Goal: Task Accomplishment & Management: Complete application form

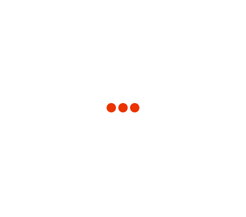
type input "[US_STATE]"
type input "[GEOGRAPHIC_DATA]"
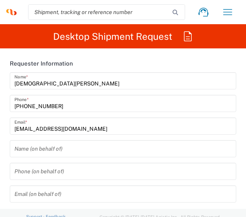
type input "3251"
type input "Syneos Health, LLC-[GEOGRAPHIC_DATA] [GEOGRAPHIC_DATA] [GEOGRAPHIC_DATA]"
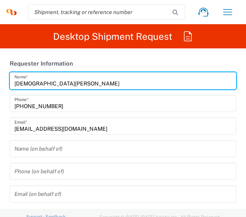
drag, startPoint x: 69, startPoint y: 81, endPoint x: -68, endPoint y: 82, distance: 137.5
click at [0, 82] on html "[DEMOGRAPHIC_DATA][PERSON_NAME] Home Shipment estimator Shipment tracking Deskt…" at bounding box center [123, 108] width 246 height 217
type input "BIFS SUPPORT TEAM"
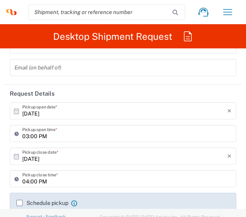
scroll to position [117, 0]
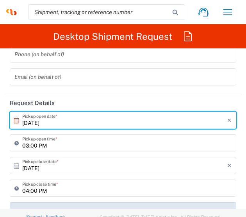
click at [61, 127] on div "[DATE] × Pickup open date *" at bounding box center [123, 120] width 227 height 17
click at [14, 121] on icon at bounding box center [16, 120] width 5 height 5
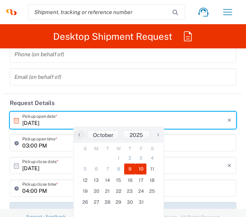
click at [142, 170] on span "10" at bounding box center [141, 169] width 11 height 11
type input "[DATE]"
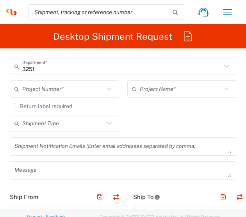
scroll to position [391, 0]
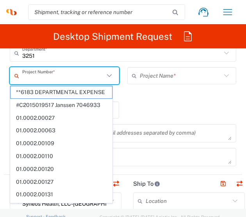
click at [62, 80] on input "text" at bounding box center [63, 76] width 82 height 14
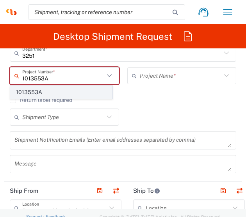
type input "1013553A"
click at [45, 91] on span "1013553A" at bounding box center [62, 92] width 102 height 12
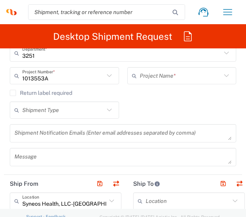
type input "Abbvie 1013553A"
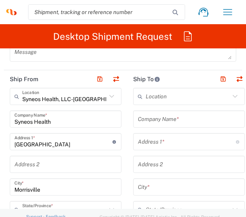
scroll to position [508, 0]
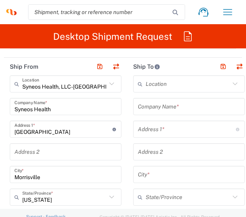
click at [157, 109] on input "text" at bounding box center [189, 107] width 102 height 14
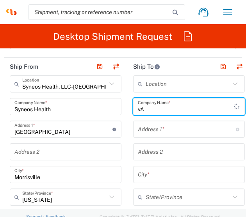
type input "v"
type input "a"
type input "v"
type input "VALUED PARTICIPANT"
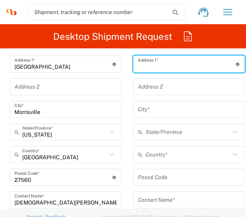
scroll to position [586, 0]
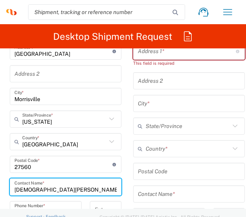
drag, startPoint x: 66, startPoint y: 188, endPoint x: -36, endPoint y: 189, distance: 101.6
click at [0, 189] on html "[DEMOGRAPHIC_DATA][PERSON_NAME] Home Shipment estimator Shipment tracking Deskt…" at bounding box center [123, 108] width 246 height 217
type input "BIFS SUPPORT TEAM"
click at [192, 190] on input "text" at bounding box center [189, 194] width 102 height 14
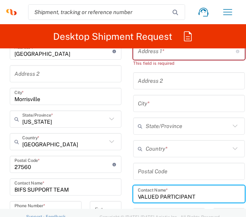
type input "VALUED PARTICIPANT"
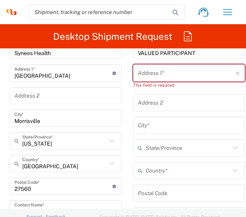
scroll to position [547, 0]
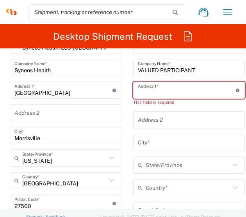
paste input "[STREET_ADDRESS][PERSON_NAME]"
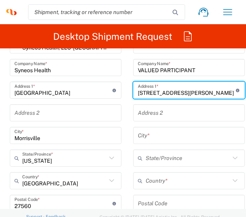
type input "[STREET_ADDRESS][PERSON_NAME]"
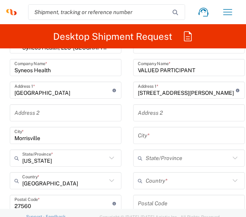
click at [190, 177] on input "text" at bounding box center [188, 181] width 84 height 14
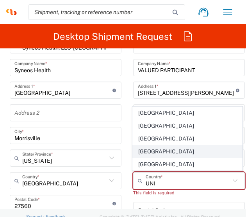
click at [170, 158] on span "[GEOGRAPHIC_DATA]" at bounding box center [187, 152] width 109 height 12
type input "[GEOGRAPHIC_DATA]"
type input "Sender/Shipper"
type input "Delivery Duty Paid"
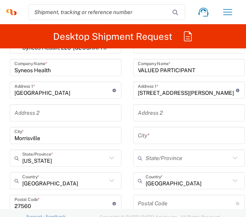
type input "[GEOGRAPHIC_DATA]"
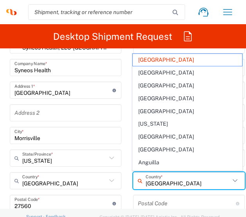
click at [200, 183] on input "[GEOGRAPHIC_DATA]" at bounding box center [188, 181] width 84 height 14
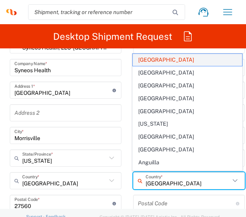
click at [187, 63] on span "[GEOGRAPHIC_DATA]" at bounding box center [187, 60] width 109 height 12
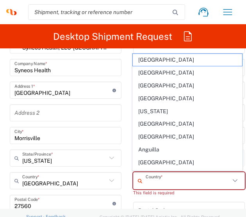
click at [160, 184] on input "text" at bounding box center [188, 181] width 84 height 14
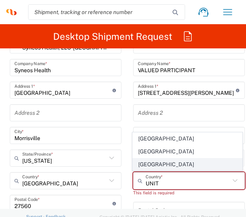
click at [159, 169] on span "[GEOGRAPHIC_DATA]" at bounding box center [187, 165] width 109 height 12
type input "[GEOGRAPHIC_DATA]"
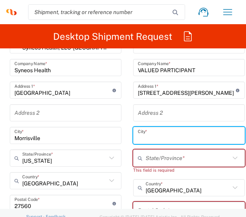
click at [164, 136] on input "text" at bounding box center [189, 136] width 102 height 14
paste input "[GEOGRAPHIC_DATA]"
type input "[GEOGRAPHIC_DATA]"
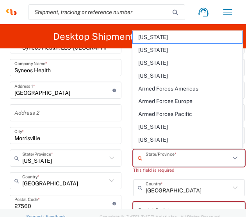
click at [148, 158] on input "text" at bounding box center [188, 159] width 84 height 14
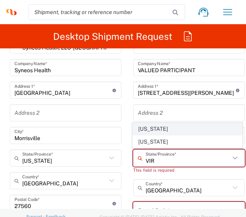
click at [151, 133] on span "[US_STATE]" at bounding box center [187, 129] width 109 height 12
type input "[US_STATE]"
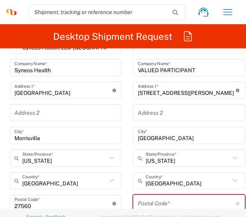
scroll to position [625, 0]
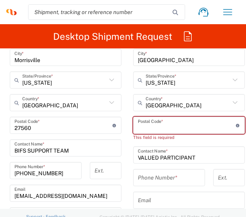
paste input "22315"
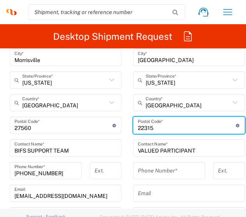
type input "22315"
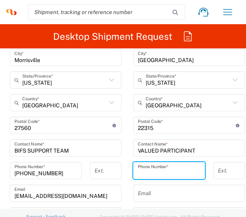
paste input "[PHONE_NUMBER]"
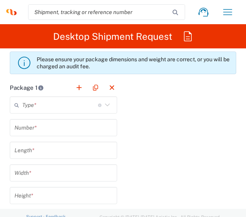
scroll to position [898, 0]
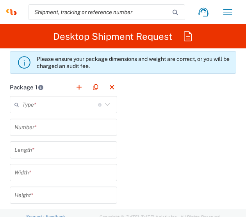
type input "[PHONE_NUMBER]"
click at [43, 105] on input "text" at bounding box center [60, 105] width 76 height 14
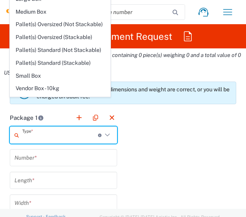
scroll to position [781, 0]
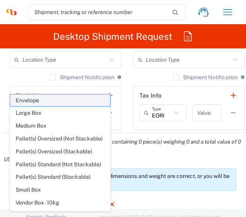
click at [41, 103] on span "Envelope" at bounding box center [60, 101] width 100 height 12
type input "Envelope"
type input "1"
type input "9.5"
type input "12.5"
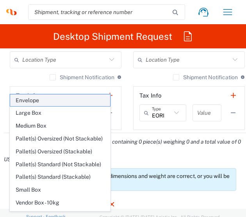
type input "0.25"
type input "in"
type input "0.45"
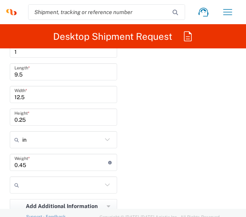
scroll to position [1055, 0]
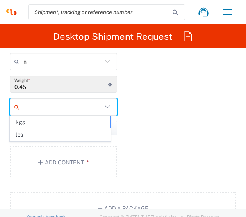
click at [80, 108] on input "text" at bounding box center [62, 107] width 80 height 12
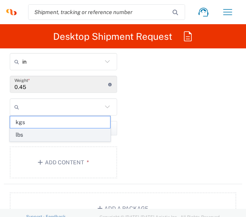
click at [30, 140] on span "lbs" at bounding box center [60, 135] width 100 height 12
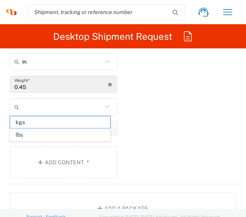
type input "lbs"
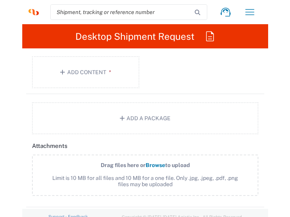
scroll to position [1133, 0]
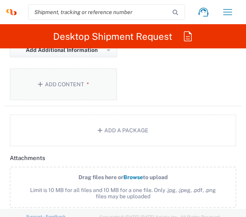
click at [72, 84] on button "Add Content *" at bounding box center [63, 84] width 107 height 32
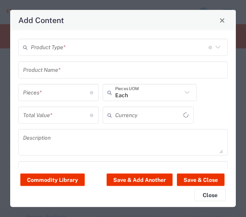
type input "US Dollar"
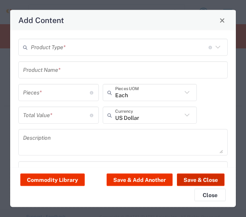
click at [212, 180] on button "Save & Close" at bounding box center [201, 179] width 48 height 12
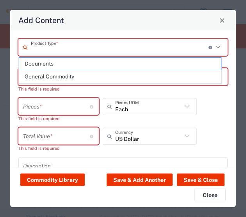
click at [77, 49] on input "text" at bounding box center [120, 47] width 178 height 14
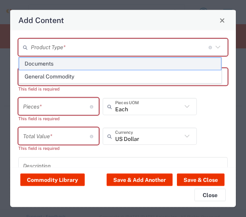
click at [55, 66] on span "Documents" at bounding box center [120, 64] width 202 height 12
type input "Documents"
type input "1"
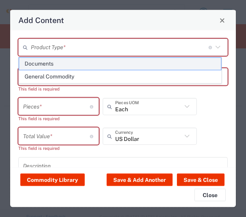
type textarea "Documents"
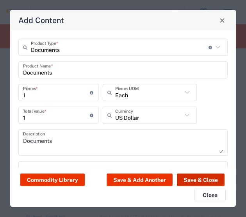
click at [209, 177] on button "Save & Close" at bounding box center [201, 179] width 48 height 12
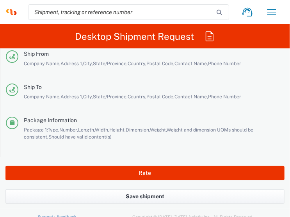
scroll to position [1723, 0]
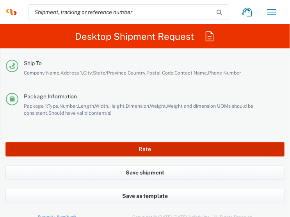
click at [144, 142] on button "Rate" at bounding box center [144, 149] width 279 height 14
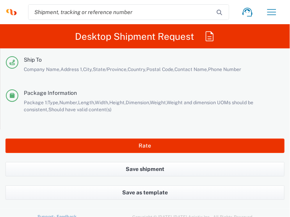
type input "1013553A"
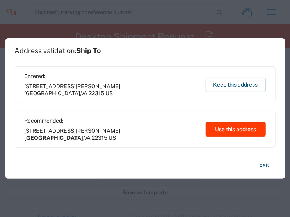
click at [219, 132] on button "Use this address" at bounding box center [236, 129] width 60 height 14
type input "[GEOGRAPHIC_DATA]"
type input "[US_STATE]"
type input "[GEOGRAPHIC_DATA]"
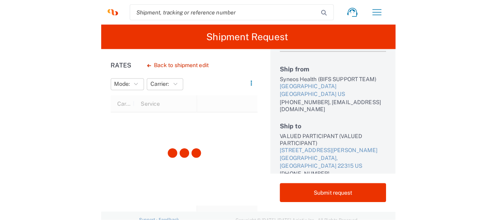
scroll to position [39, 0]
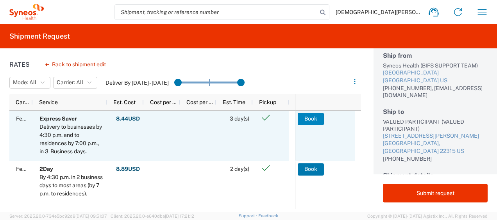
click at [246, 120] on button "Book" at bounding box center [311, 119] width 26 height 12
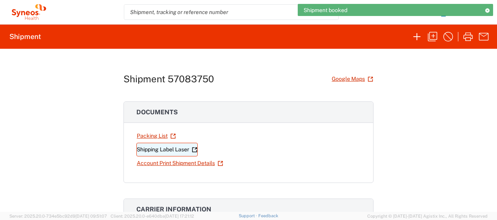
click at [152, 148] on link "Shipping Label Laser" at bounding box center [166, 150] width 61 height 14
